Goal: Information Seeking & Learning: Learn about a topic

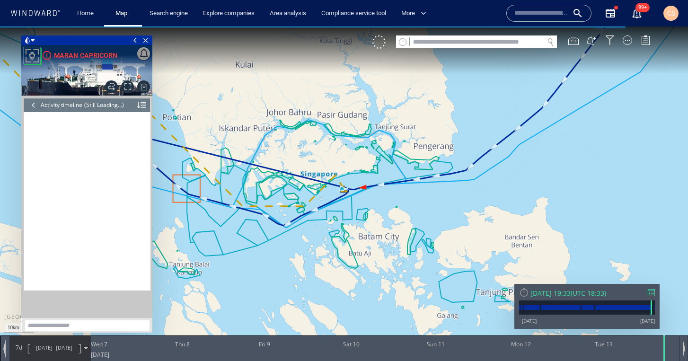
scroll to position [417, 0]
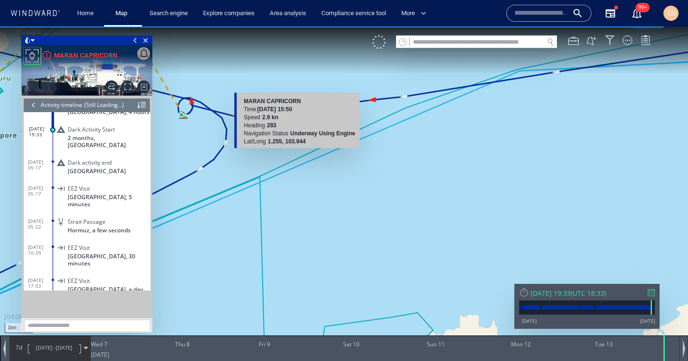
drag, startPoint x: 234, startPoint y: 122, endPoint x: 314, endPoint y: 170, distance: 93.5
click at [314, 170] on canvas "Map" at bounding box center [344, 189] width 688 height 325
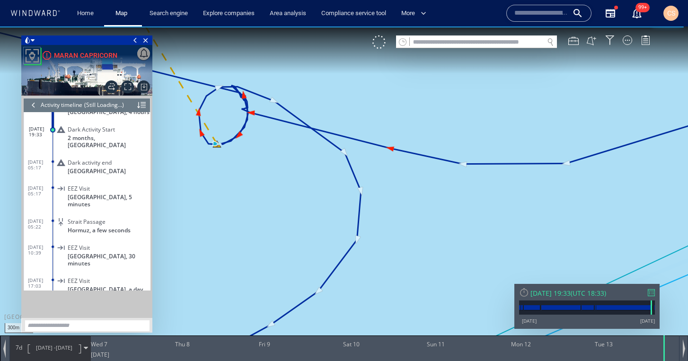
drag, startPoint x: 248, startPoint y: 151, endPoint x: 291, endPoint y: 177, distance: 49.9
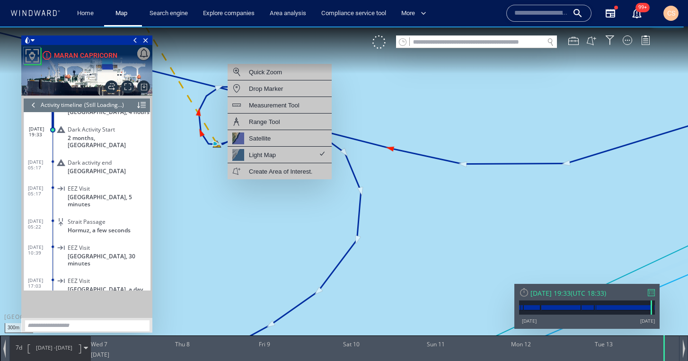
click at [224, 200] on canvas "Map" at bounding box center [344, 189] width 688 height 325
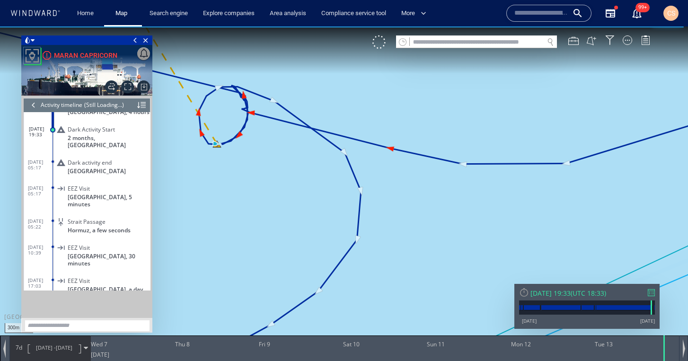
drag, startPoint x: 252, startPoint y: 172, endPoint x: 330, endPoint y: 228, distance: 95.5
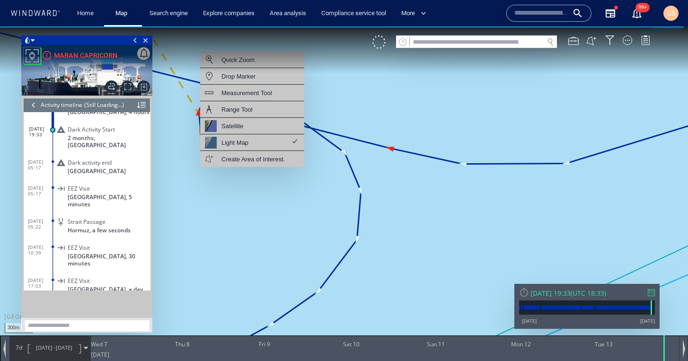
click at [266, 212] on canvas "Map" at bounding box center [344, 189] width 688 height 325
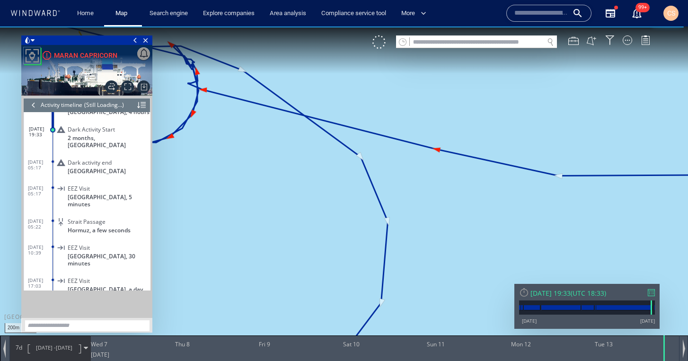
drag, startPoint x: 278, startPoint y: 148, endPoint x: 403, endPoint y: 208, distance: 138.7
click at [403, 208] on canvas "Map" at bounding box center [344, 189] width 688 height 325
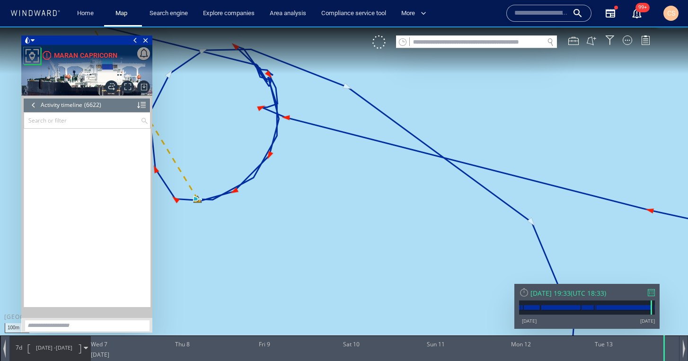
scroll to position [172252, 0]
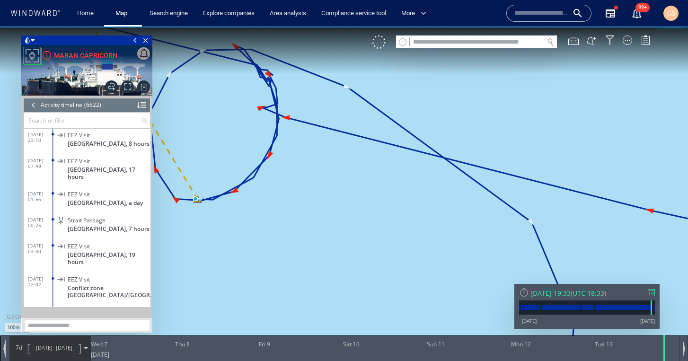
drag, startPoint x: 373, startPoint y: 203, endPoint x: 437, endPoint y: 212, distance: 64.9
click at [437, 212] on canvas "Map" at bounding box center [344, 189] width 688 height 325
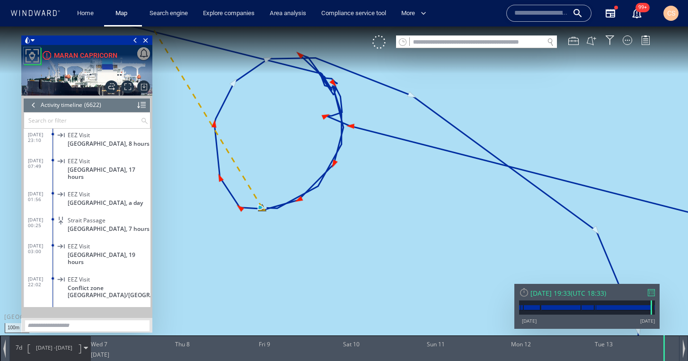
click at [437, 212] on canvas "Map" at bounding box center [344, 189] width 688 height 325
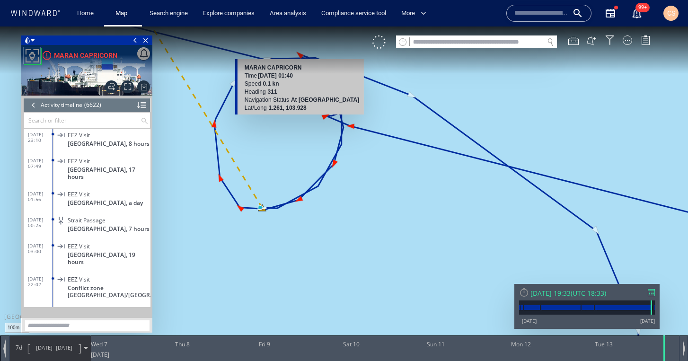
click at [299, 54] on canvas "Map" at bounding box center [344, 189] width 688 height 325
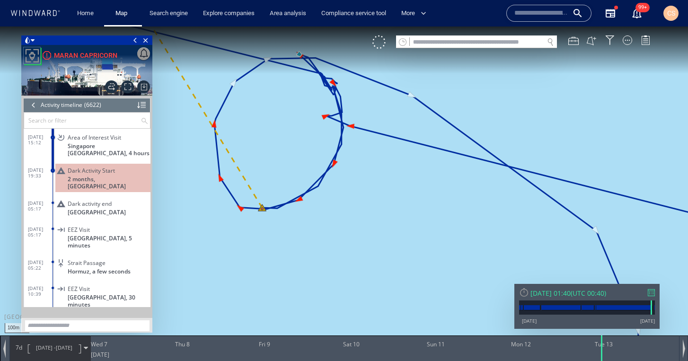
scroll to position [171419, 0]
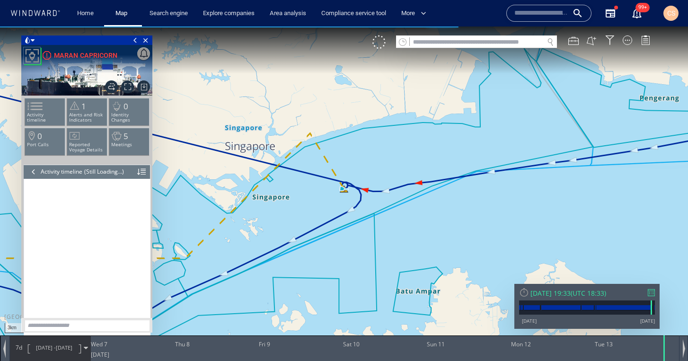
scroll to position [417, 0]
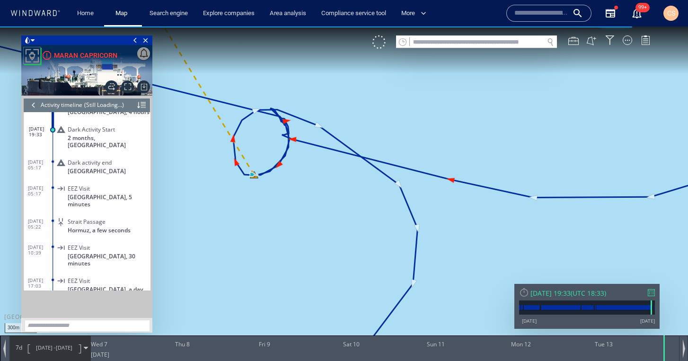
drag, startPoint x: 263, startPoint y: 169, endPoint x: 332, endPoint y: 217, distance: 83.8
click at [332, 217] on canvas "Map" at bounding box center [344, 189] width 688 height 325
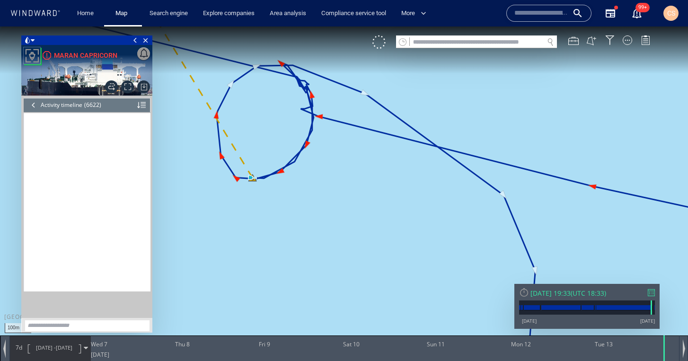
scroll to position [172252, 0]
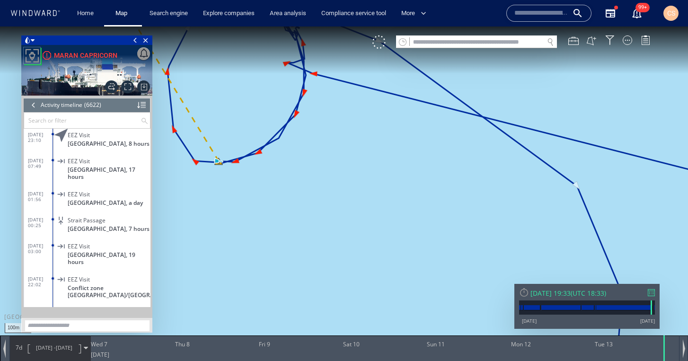
drag, startPoint x: 316, startPoint y: 207, endPoint x: 368, endPoint y: 267, distance: 78.9
click at [368, 267] on canvas "Map" at bounding box center [344, 189] width 688 height 325
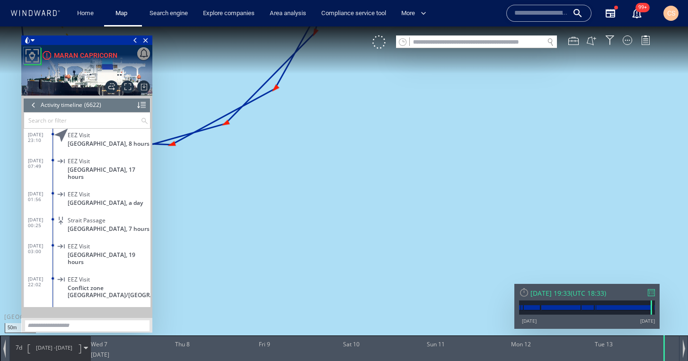
drag, startPoint x: 332, startPoint y: 210, endPoint x: 508, endPoint y: 330, distance: 212.6
click at [508, 329] on canvas "Map" at bounding box center [344, 189] width 688 height 325
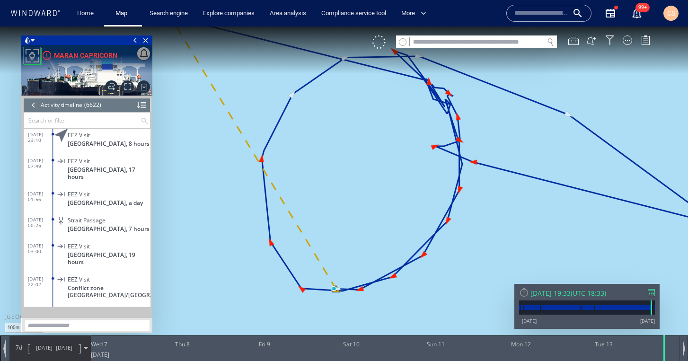
drag, startPoint x: 475, startPoint y: 282, endPoint x: 373, endPoint y: 278, distance: 102.3
click at [373, 278] on canvas "Map" at bounding box center [344, 189] width 688 height 325
